Goal: Navigation & Orientation: Find specific page/section

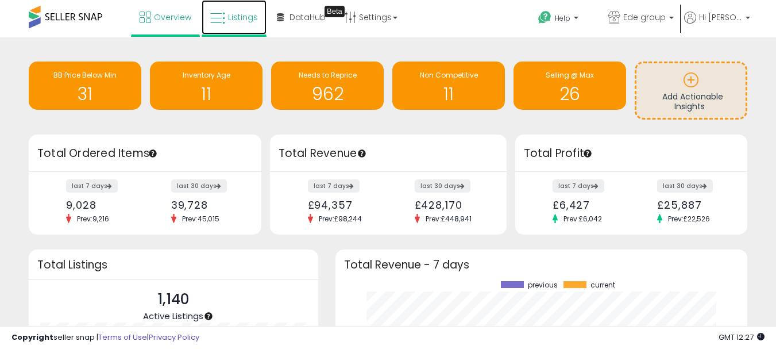
click at [255, 23] on link "Listings" at bounding box center [234, 17] width 65 height 34
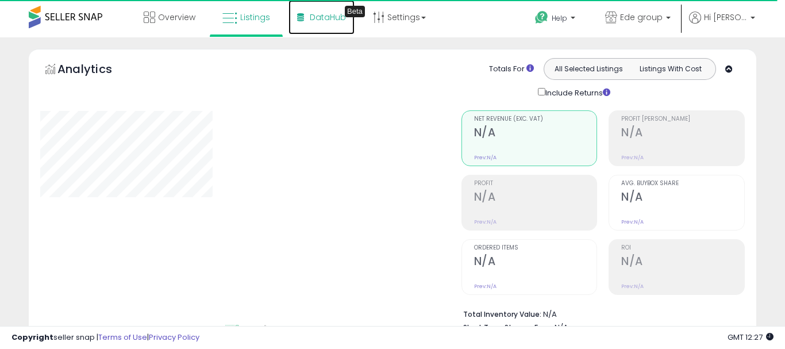
click at [314, 18] on span "DataHub" at bounding box center [328, 16] width 36 height 11
